Goal: Browse casually

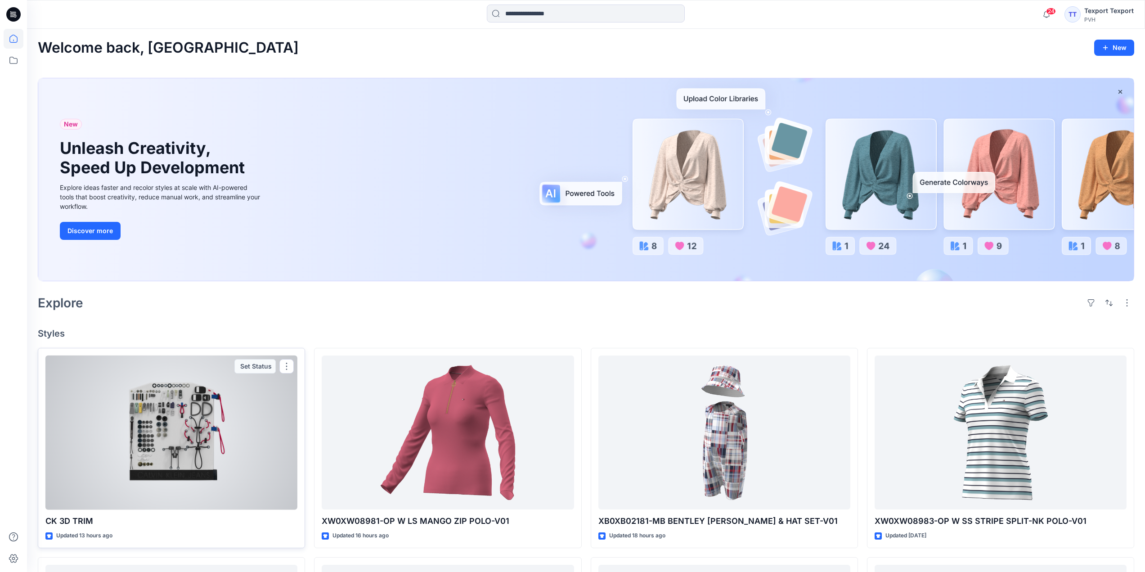
click at [272, 444] on div at bounding box center [171, 432] width 252 height 154
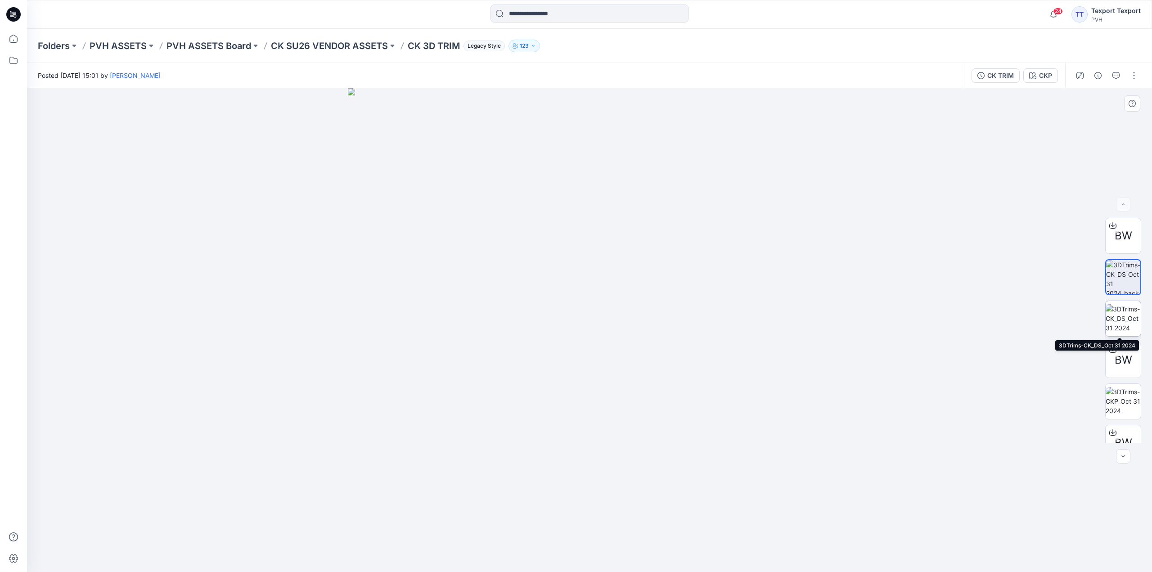
click at [1121, 316] on img at bounding box center [1122, 318] width 35 height 28
click at [1122, 400] on img at bounding box center [1122, 401] width 35 height 28
click at [1120, 357] on img at bounding box center [1122, 362] width 35 height 35
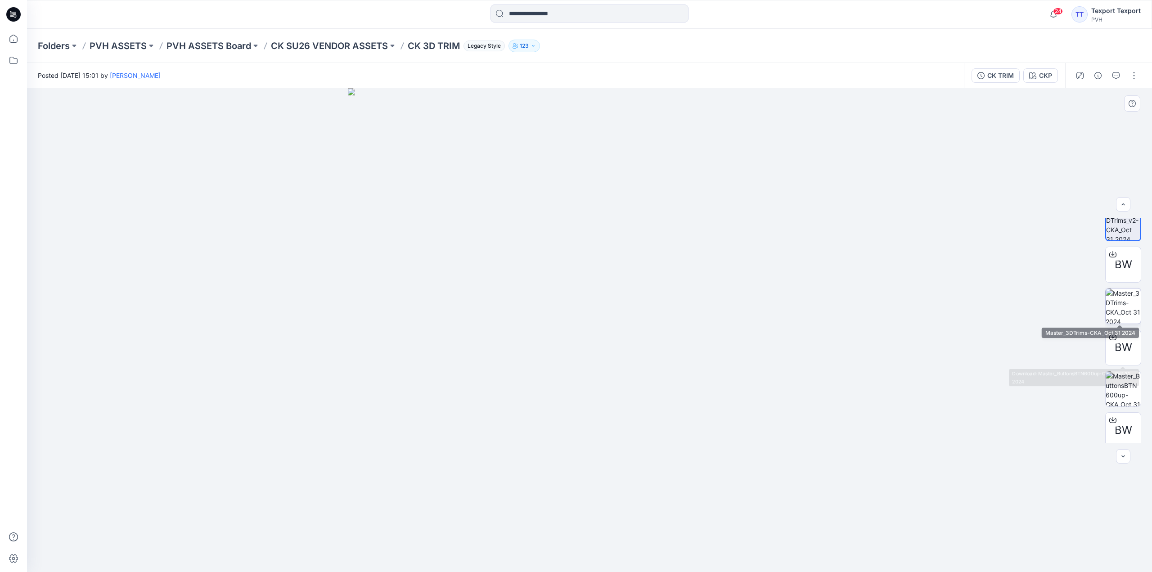
click at [1121, 307] on img at bounding box center [1122, 305] width 35 height 35
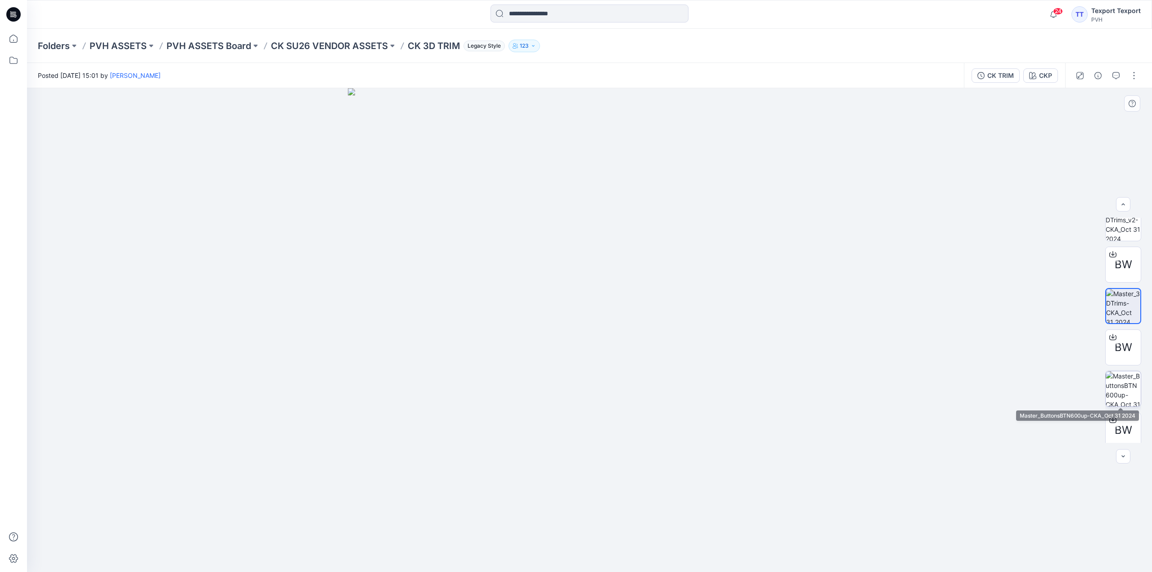
click at [1125, 392] on img at bounding box center [1122, 388] width 35 height 35
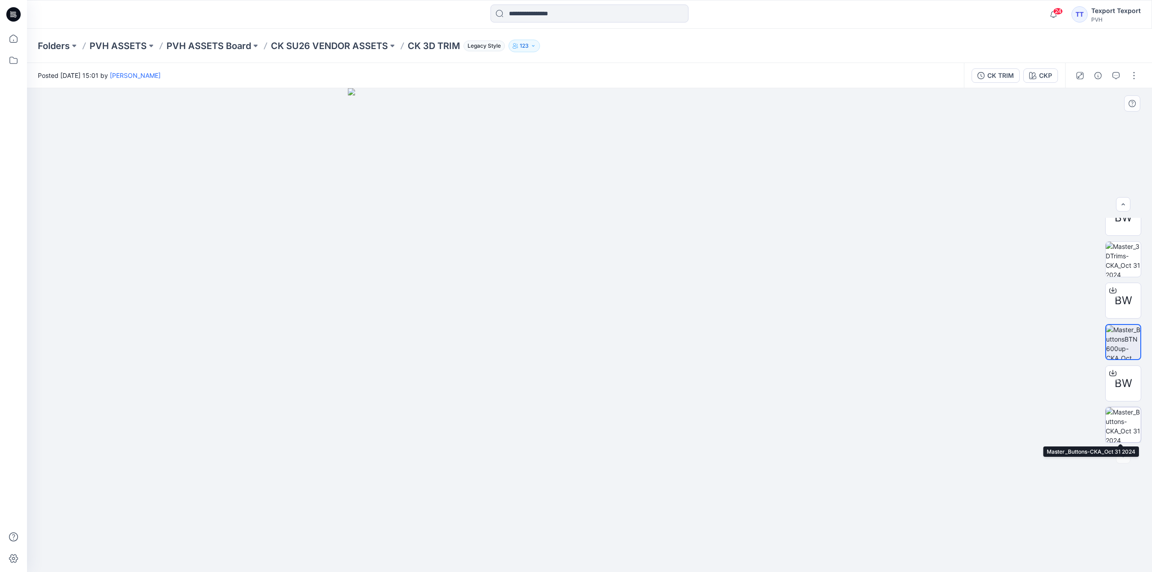
click at [1119, 426] on img at bounding box center [1122, 424] width 35 height 35
click at [15, 18] on icon at bounding box center [13, 14] width 14 height 14
